Goal: Information Seeking & Learning: Learn about a topic

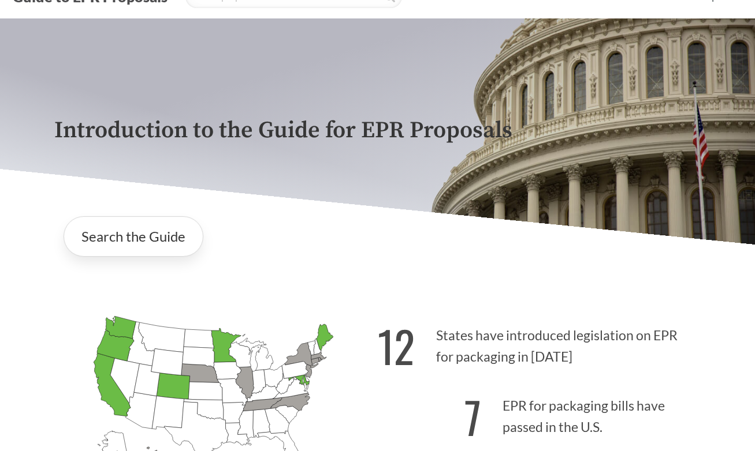
scroll to position [115, 0]
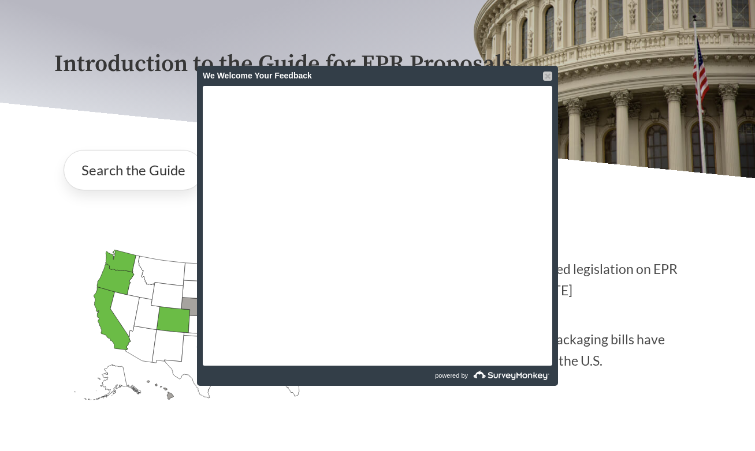
click at [550, 78] on div at bounding box center [547, 76] width 9 height 9
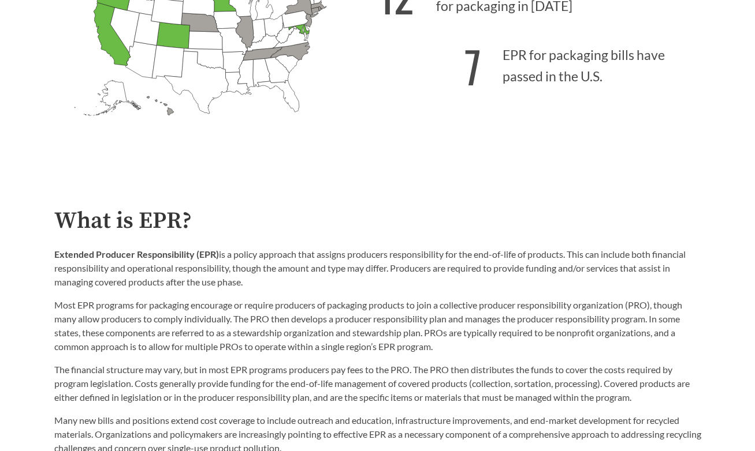
scroll to position [404, 0]
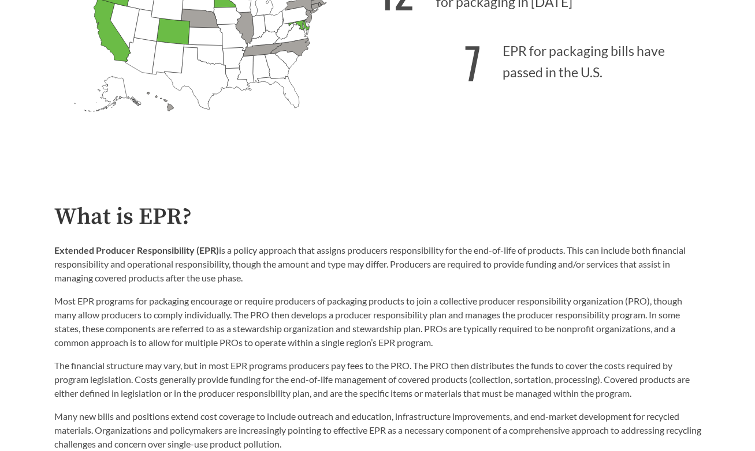
click at [254, 275] on p "Extended Producer Responsibility (EPR) is a policy approach that assigns produc…" at bounding box center [377, 265] width 647 height 42
drag, startPoint x: 248, startPoint y: 280, endPoint x: 59, endPoint y: 243, distance: 192.4
click at [53, 256] on div "What is EPR? Extended Producer Responsibility (EPR) is a policy approach that a…" at bounding box center [377, 327] width 665 height 247
copy p "Extended Producer Responsibility (EPR) is a policy approach that assigns produc…"
click at [532, 337] on p "Most EPR programs for packaging encourage or require producers of packaging pro…" at bounding box center [377, 321] width 647 height 55
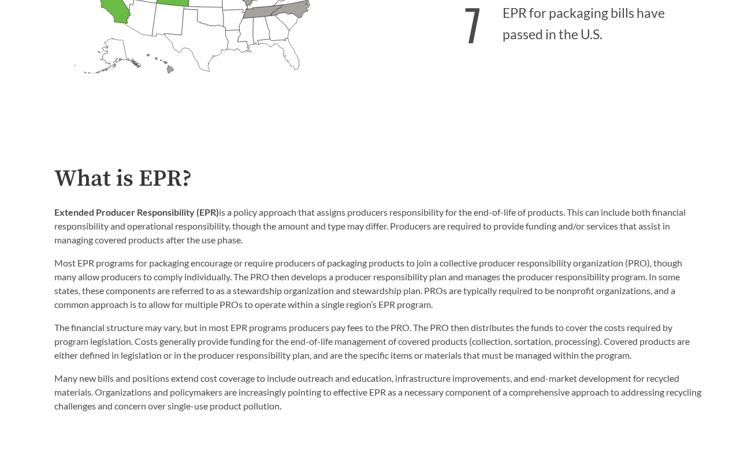
scroll to position [462, 0]
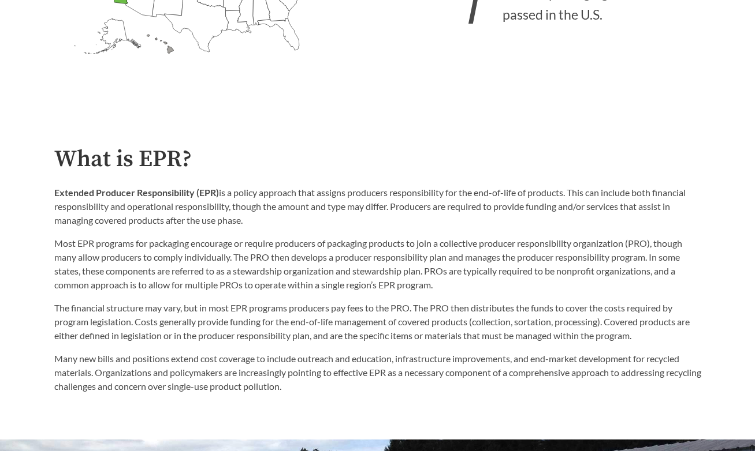
click at [486, 256] on p "Most EPR programs for packaging encourage or require producers of packaging pro…" at bounding box center [377, 264] width 647 height 55
click at [183, 237] on div "Extended Producer Responsibility (EPR) is a policy approach that assigns produc…" at bounding box center [377, 239] width 647 height 106
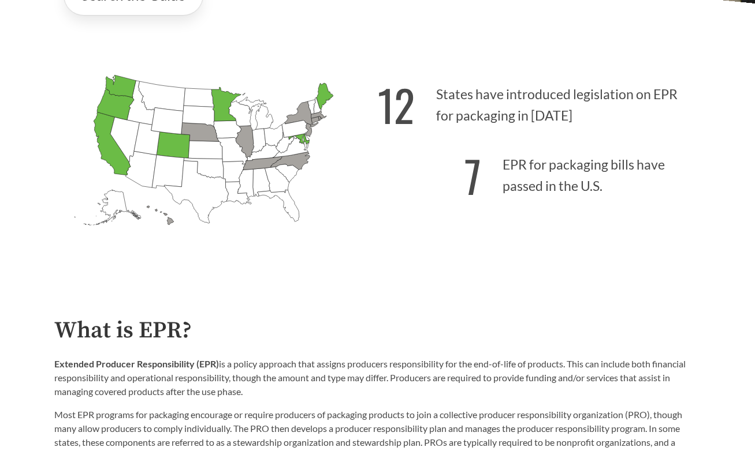
scroll to position [520, 0]
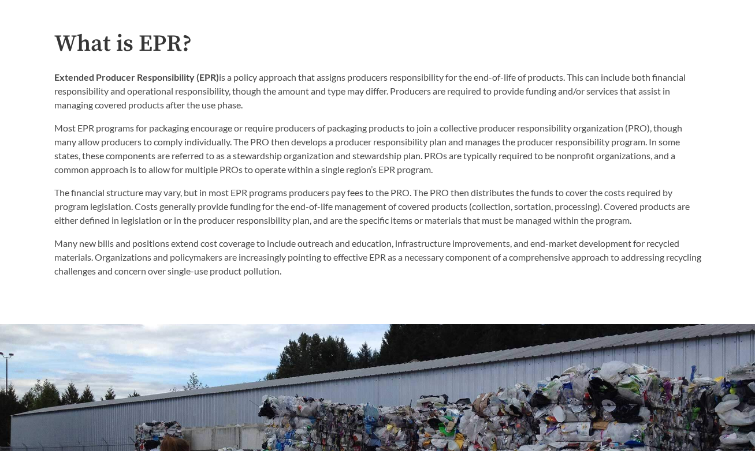
click at [109, 263] on p "Many new bills and positions extend cost coverage to include outreach and educa…" at bounding box center [377, 258] width 647 height 42
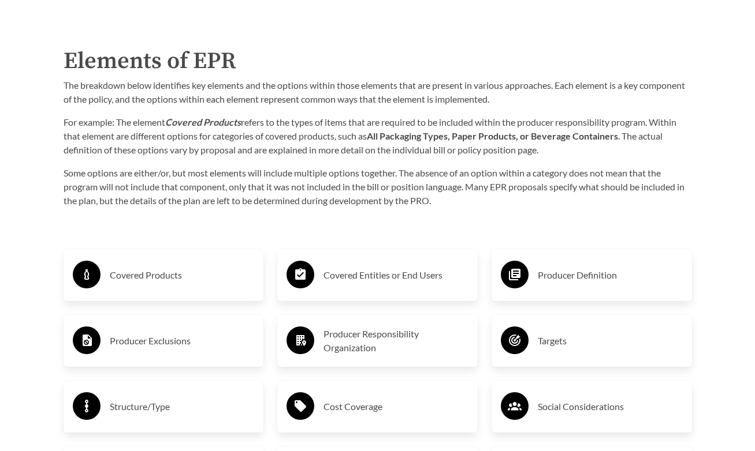
scroll to position [1732, 0]
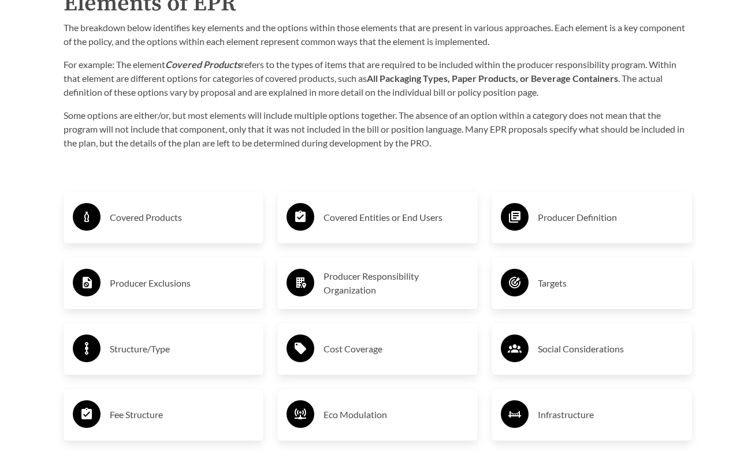
click at [156, 223] on h3 "Covered Products" at bounding box center [182, 217] width 145 height 18
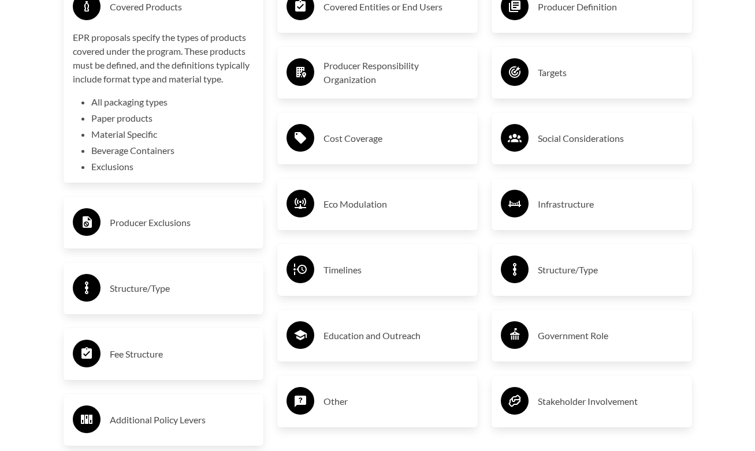
scroll to position [1963, 0]
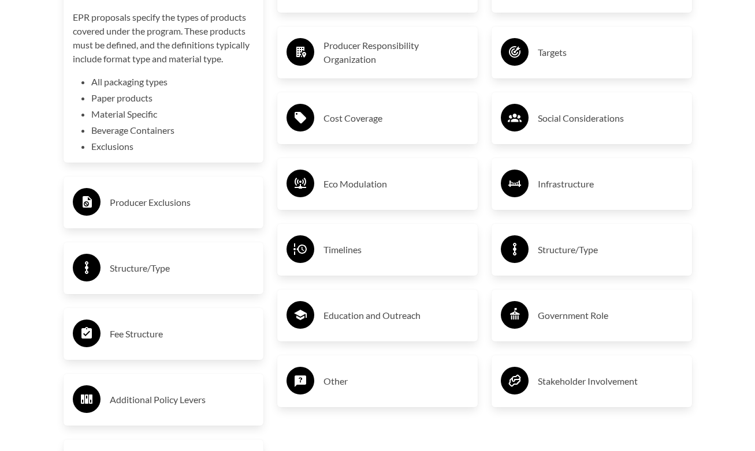
click at [165, 343] on h3 "Fee Structure" at bounding box center [182, 334] width 145 height 18
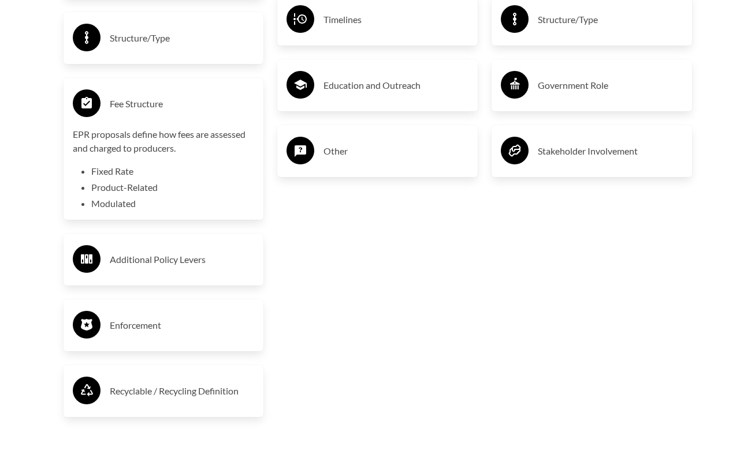
scroll to position [2194, 0]
click at [193, 267] on h3 "Additional Policy Levers" at bounding box center [182, 259] width 145 height 18
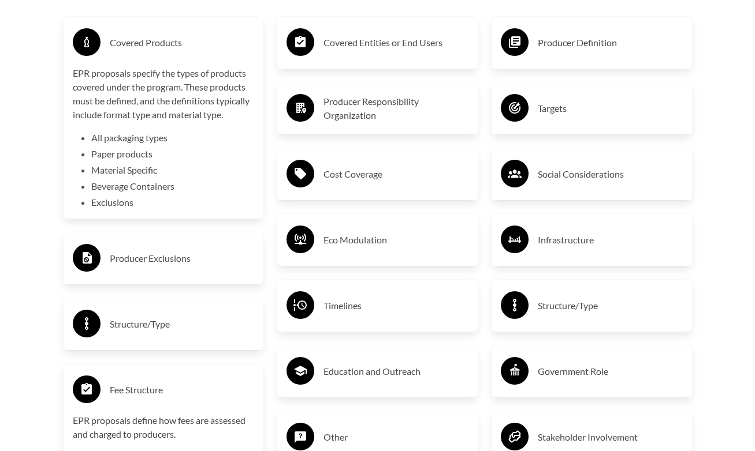
scroll to position [1732, 0]
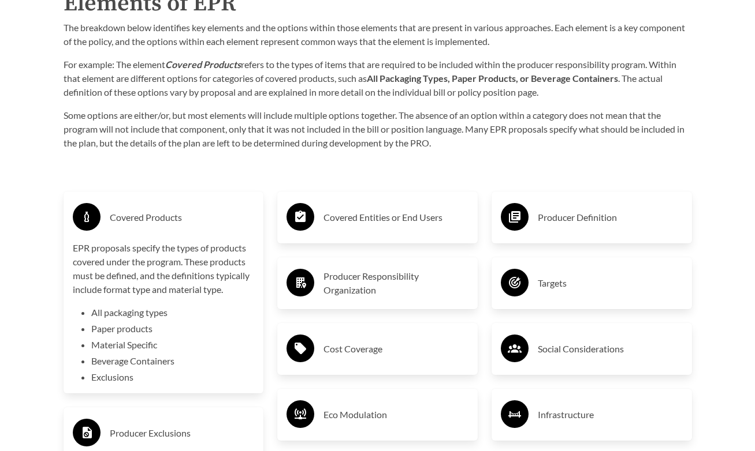
click at [356, 222] on h3 "Covered Entities or End Users" at bounding box center [395, 217] width 145 height 18
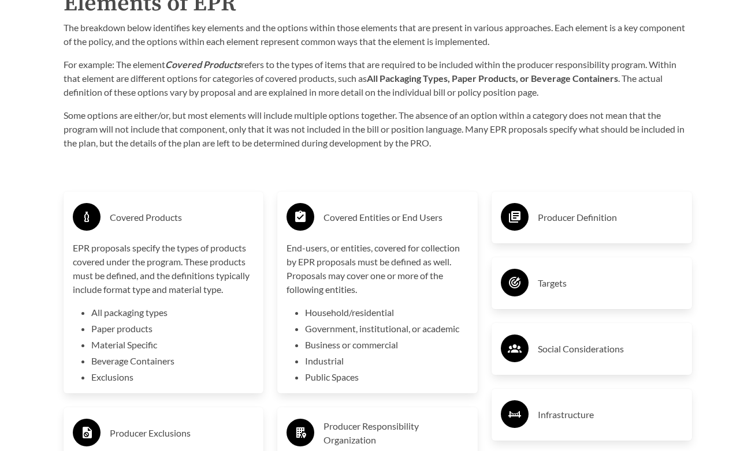
click at [614, 227] on h3 "Producer Definition" at bounding box center [609, 217] width 145 height 18
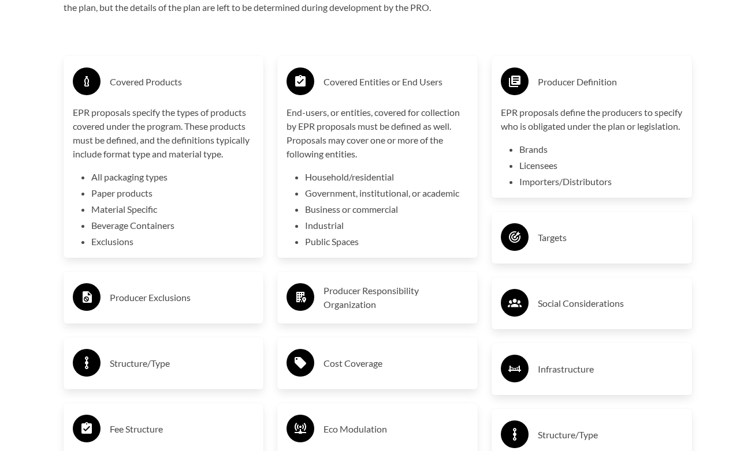
scroll to position [1963, 0]
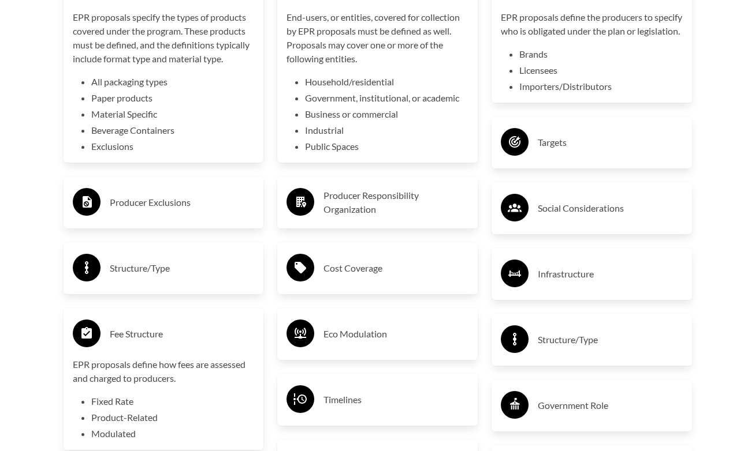
click at [362, 348] on div "Eco Modulation" at bounding box center [377, 334] width 182 height 33
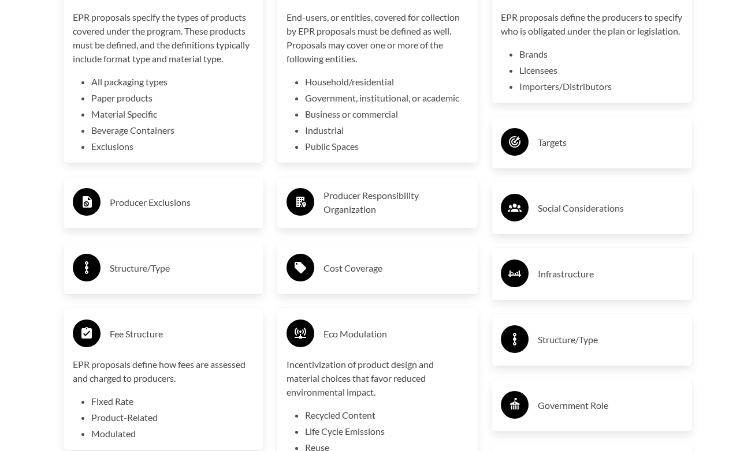
scroll to position [2078, 0]
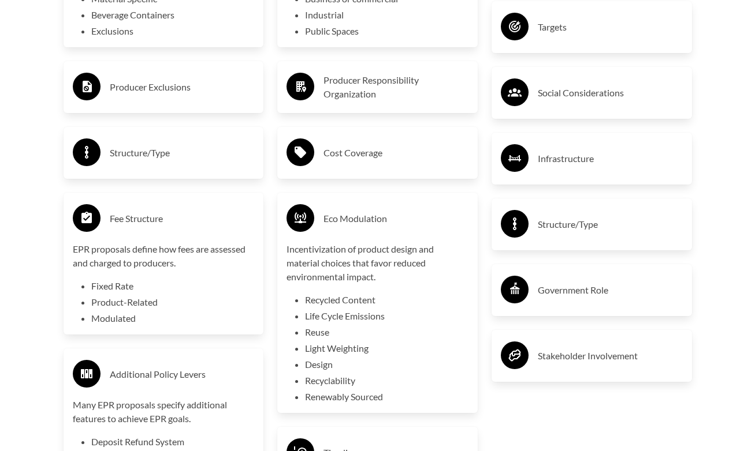
drag, startPoint x: 38, startPoint y: 359, endPoint x: 48, endPoint y: 348, distance: 15.5
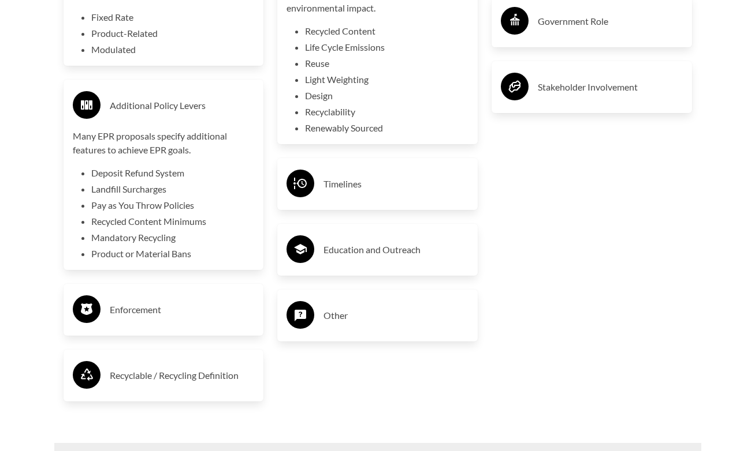
scroll to position [2425, 0]
